Goal: Check status: Check status

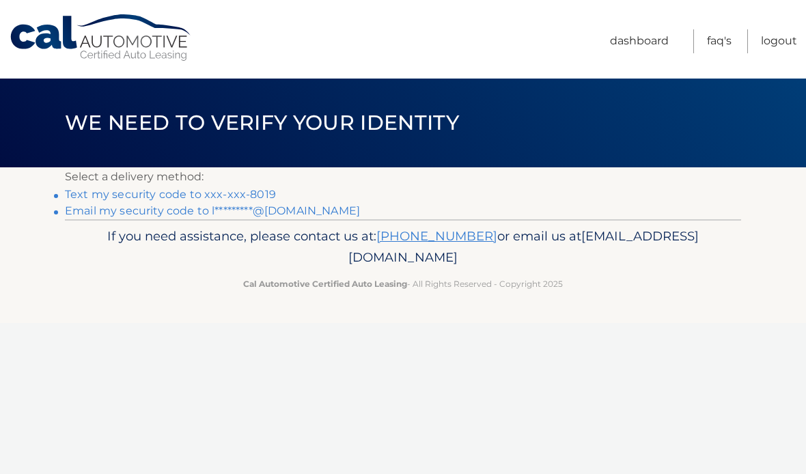
click at [105, 195] on link "Text my security code to xxx-xxx-8019" at bounding box center [170, 194] width 211 height 13
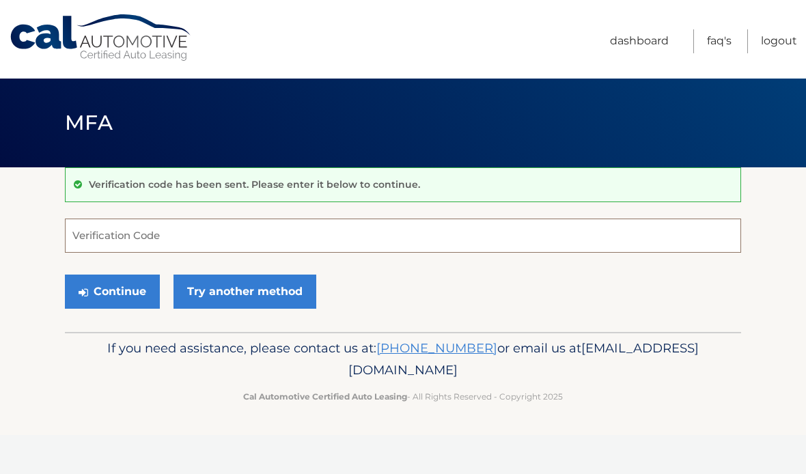
click at [92, 237] on input "Verification Code" at bounding box center [403, 236] width 676 height 34
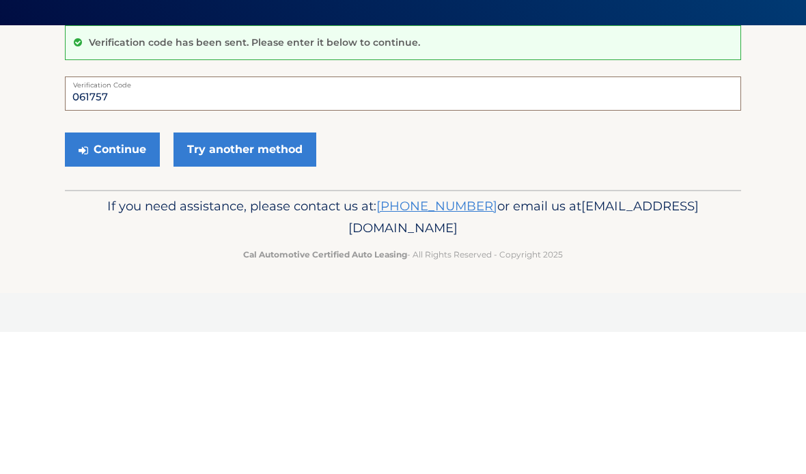
type input "061757"
click at [123, 275] on button "Continue" at bounding box center [112, 292] width 95 height 34
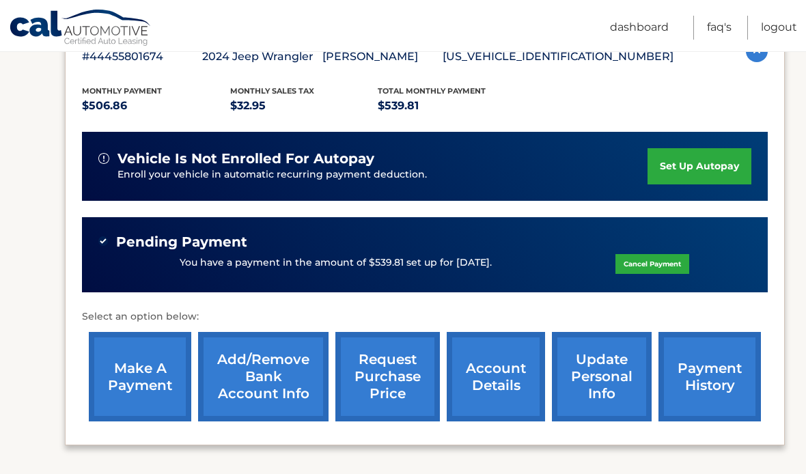
scroll to position [295, 0]
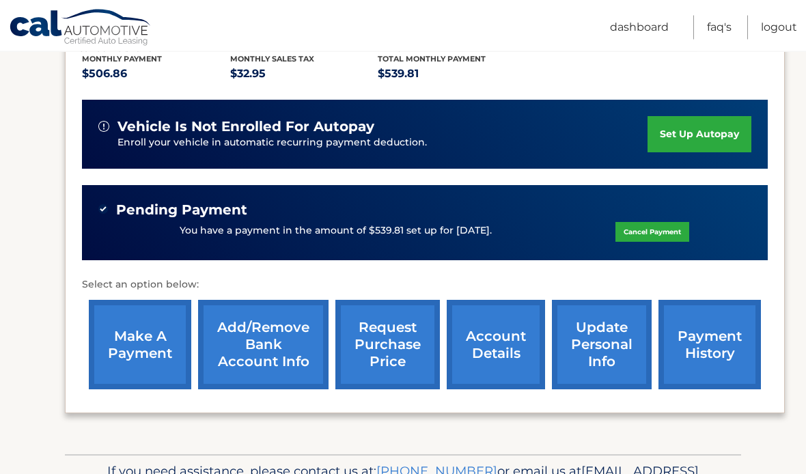
click at [719, 349] on link "payment history" at bounding box center [709, 344] width 102 height 89
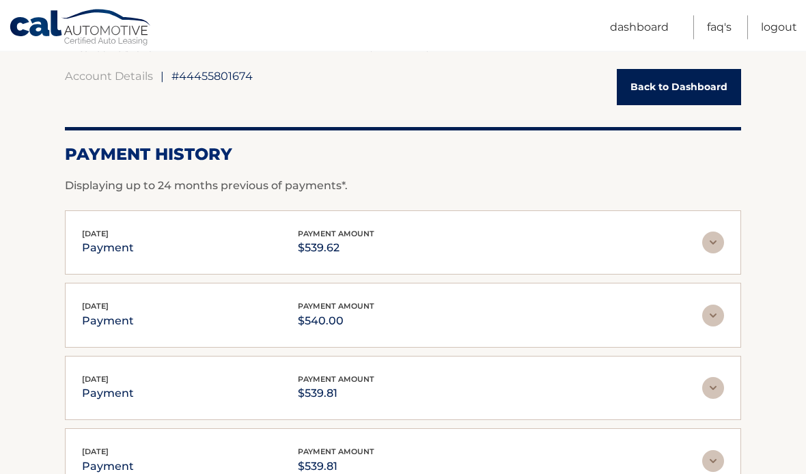
scroll to position [122, 0]
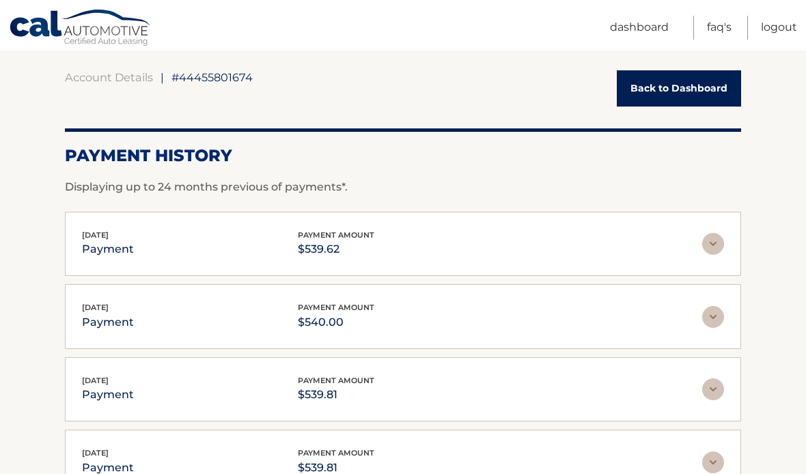
click at [785, 31] on link "Logout" at bounding box center [779, 28] width 36 height 24
